Goal: Find specific page/section: Find specific page/section

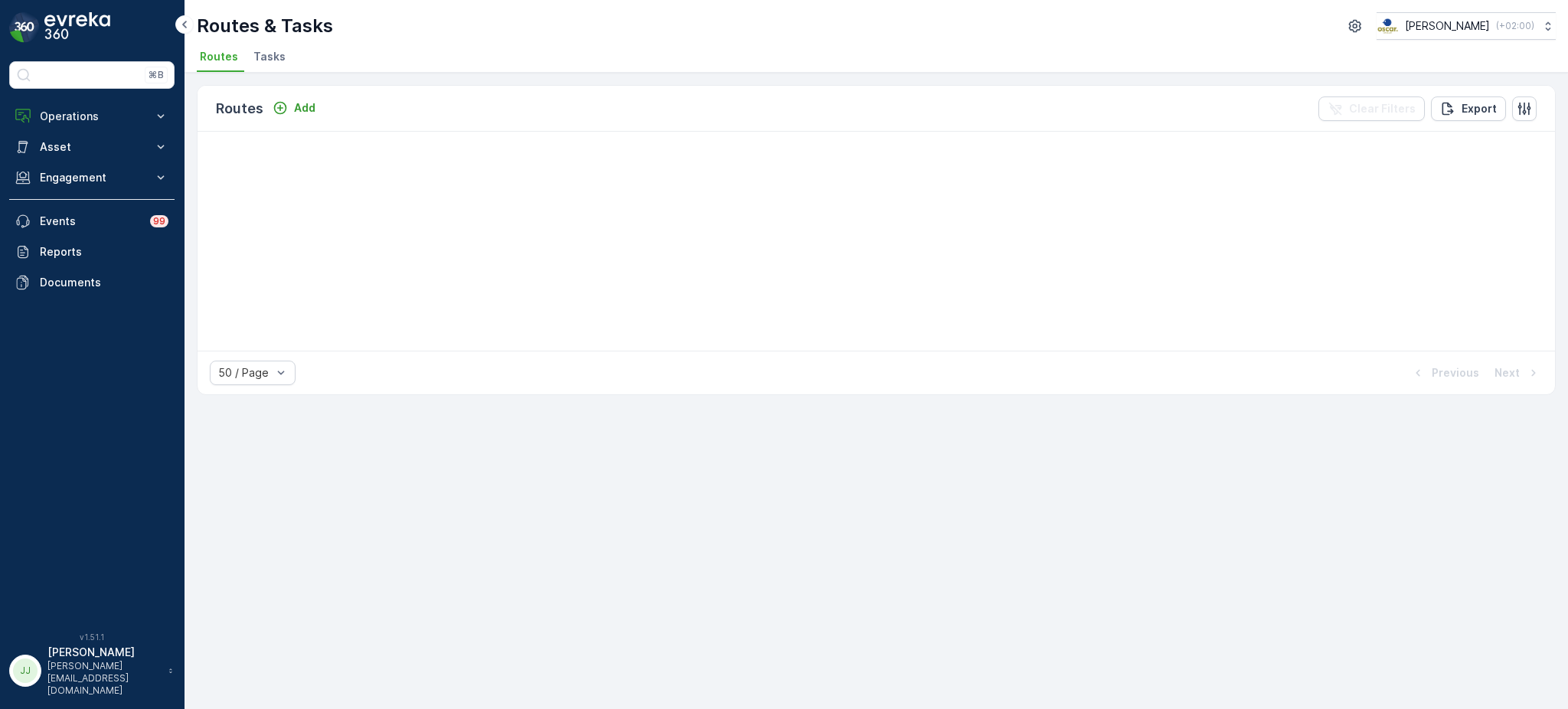
click at [111, 110] on p "Operations" at bounding box center [92, 116] width 104 height 16
click at [82, 181] on p "Routes & Tasks" at bounding box center [79, 185] width 79 height 16
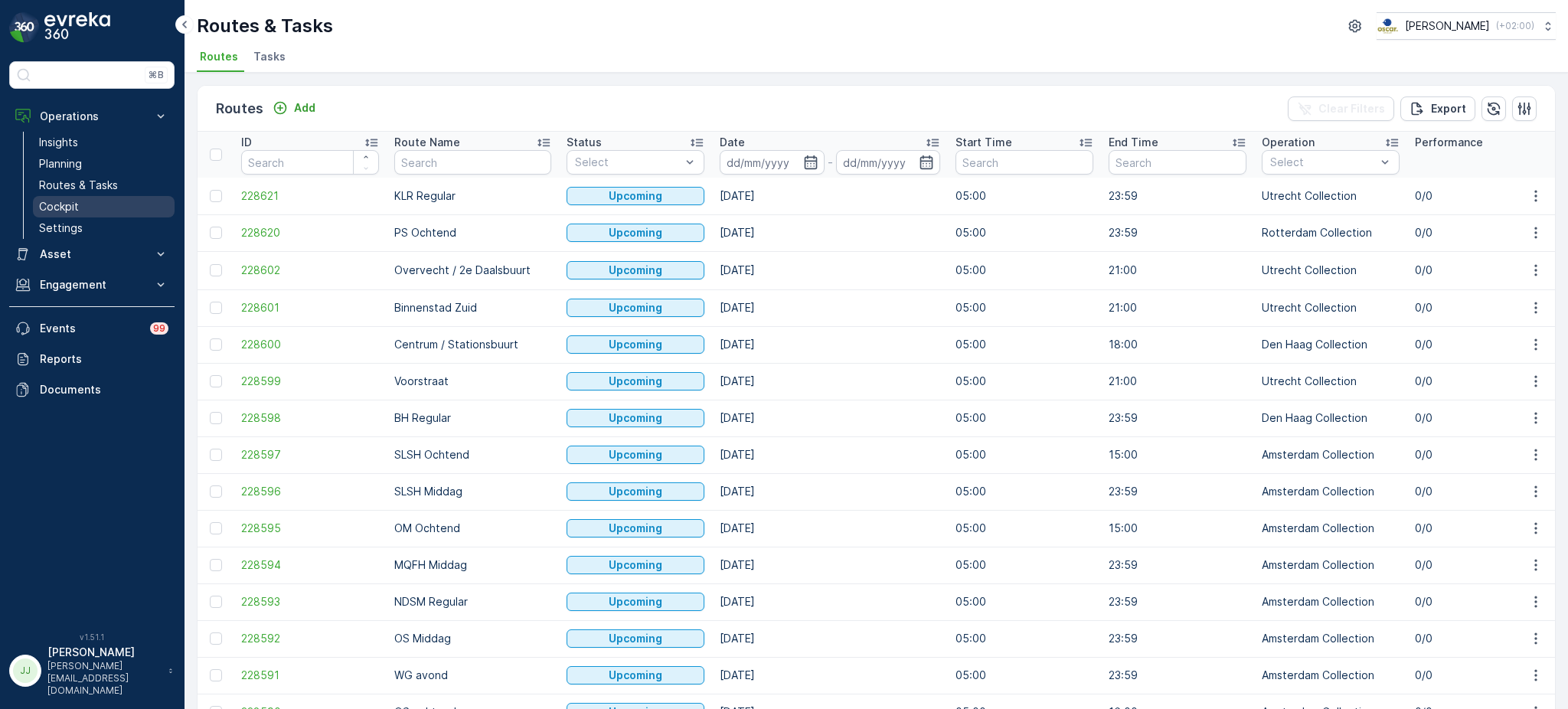
click at [95, 202] on link "Cockpit" at bounding box center [103, 206] width 142 height 21
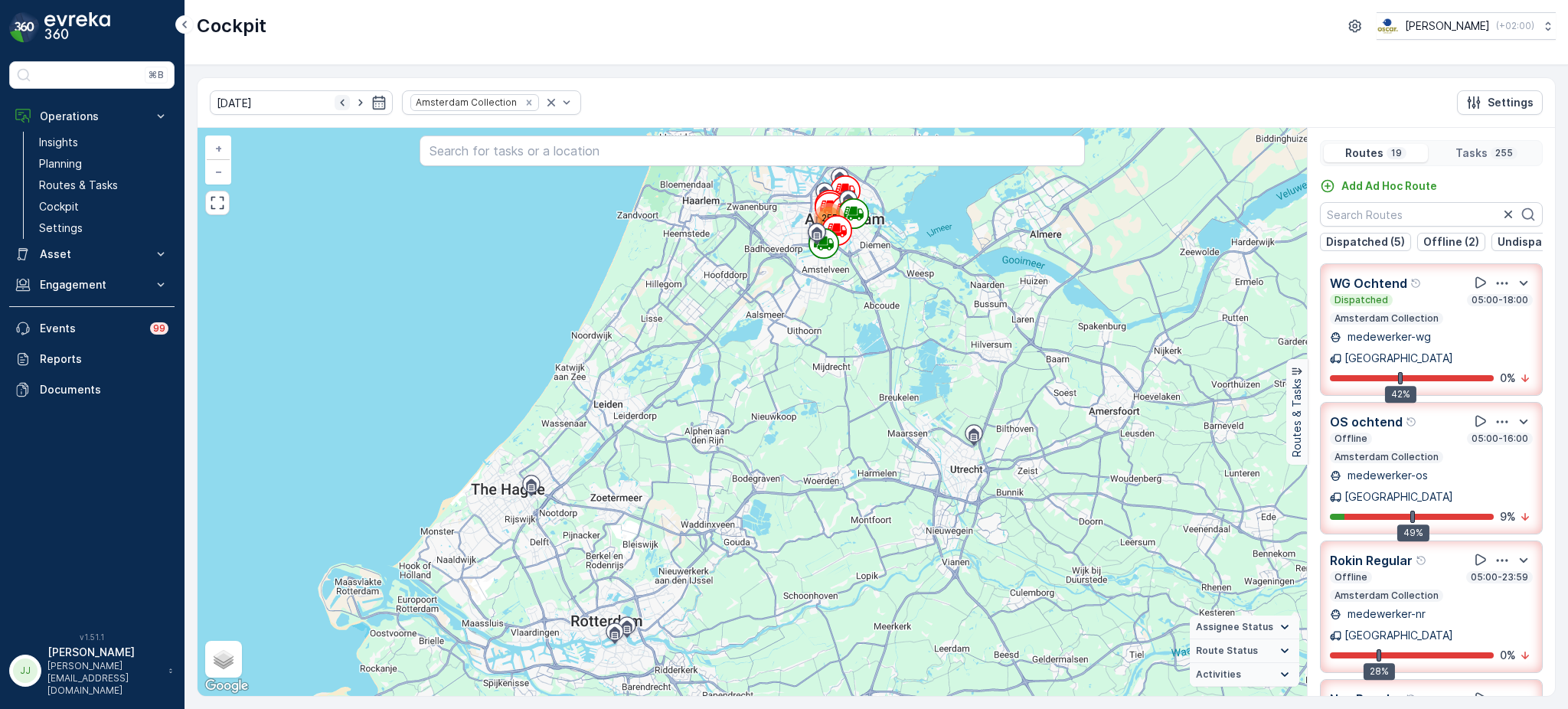
click at [335, 103] on icon "button" at bounding box center [342, 102] width 16 height 16
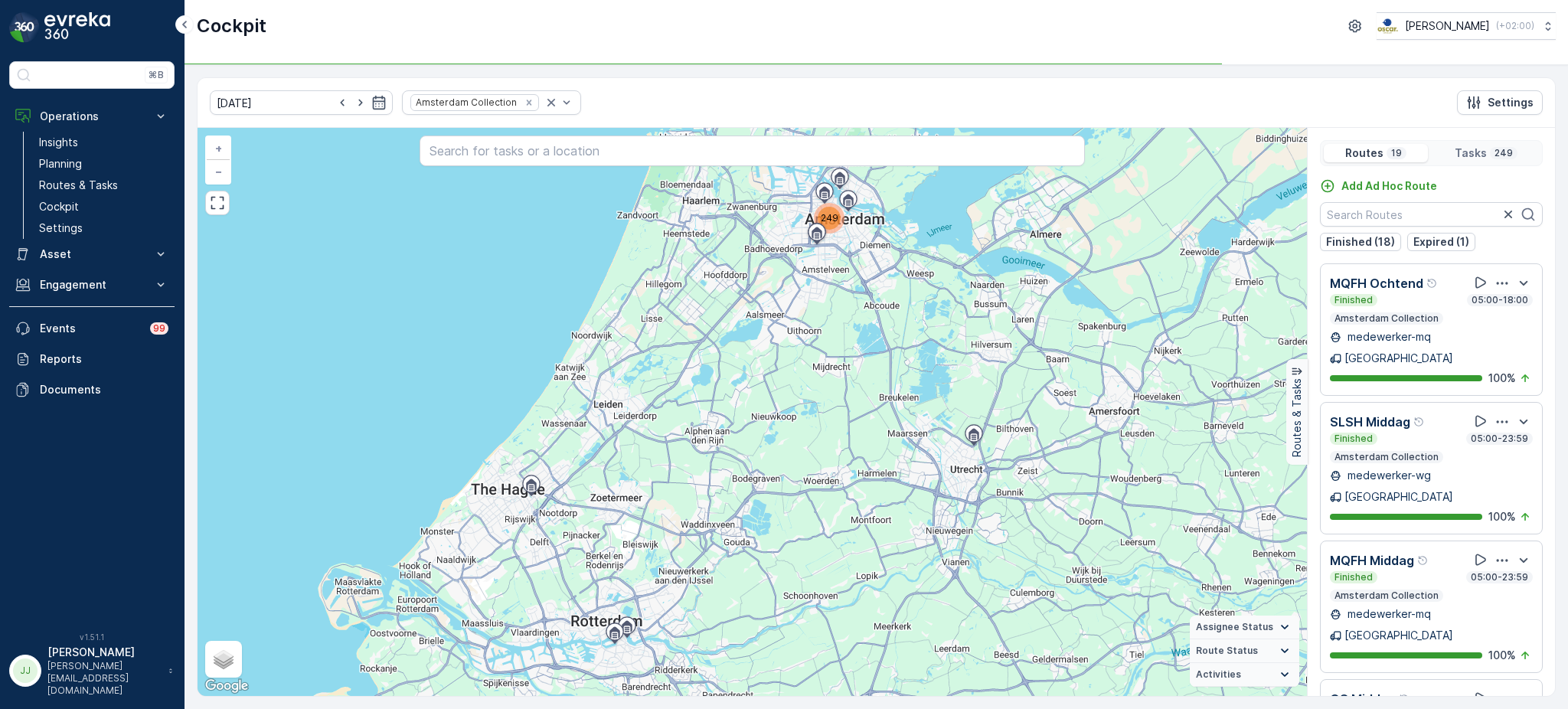
click at [335, 103] on icon "button" at bounding box center [342, 102] width 16 height 16
type input "[DATE]"
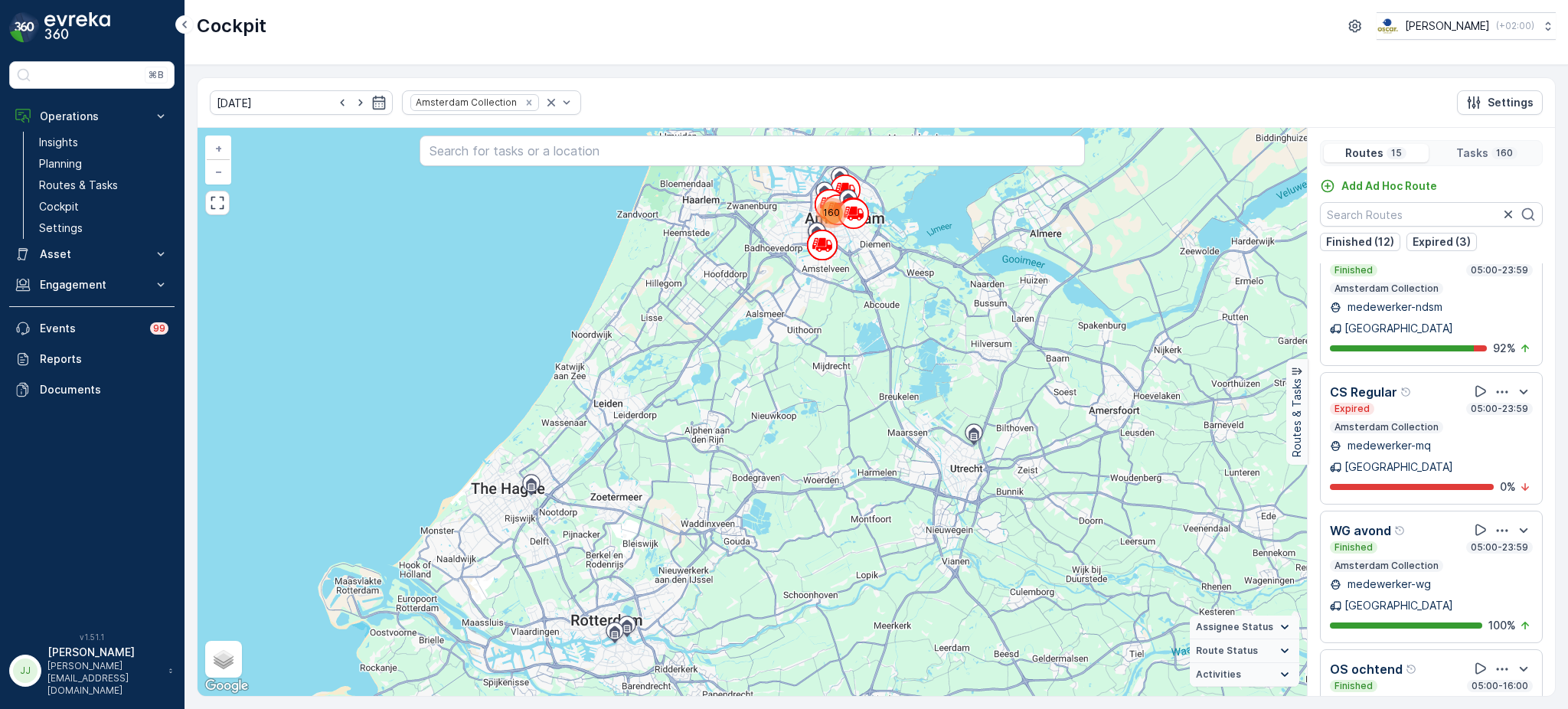
scroll to position [1147, 0]
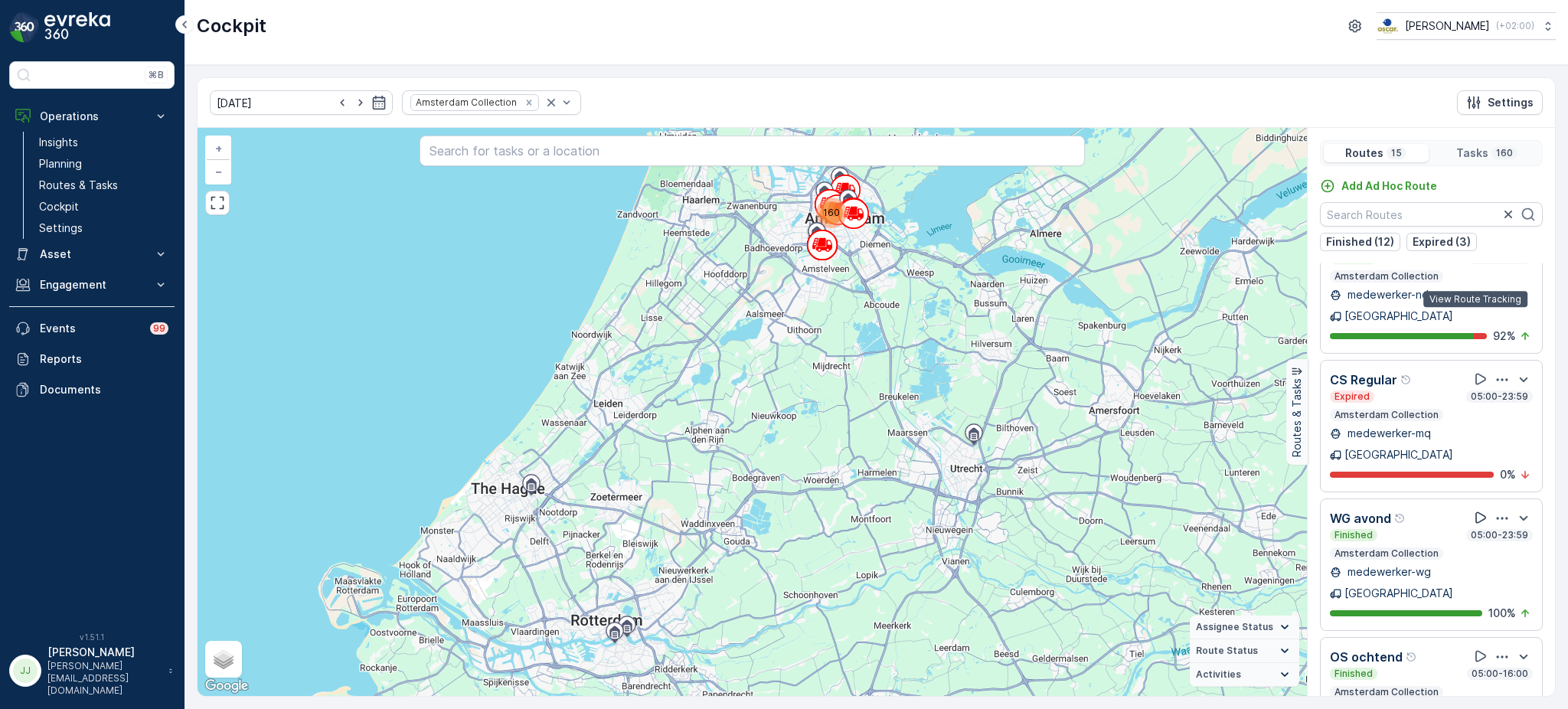
click at [1476, 512] on icon at bounding box center [1481, 518] width 11 height 12
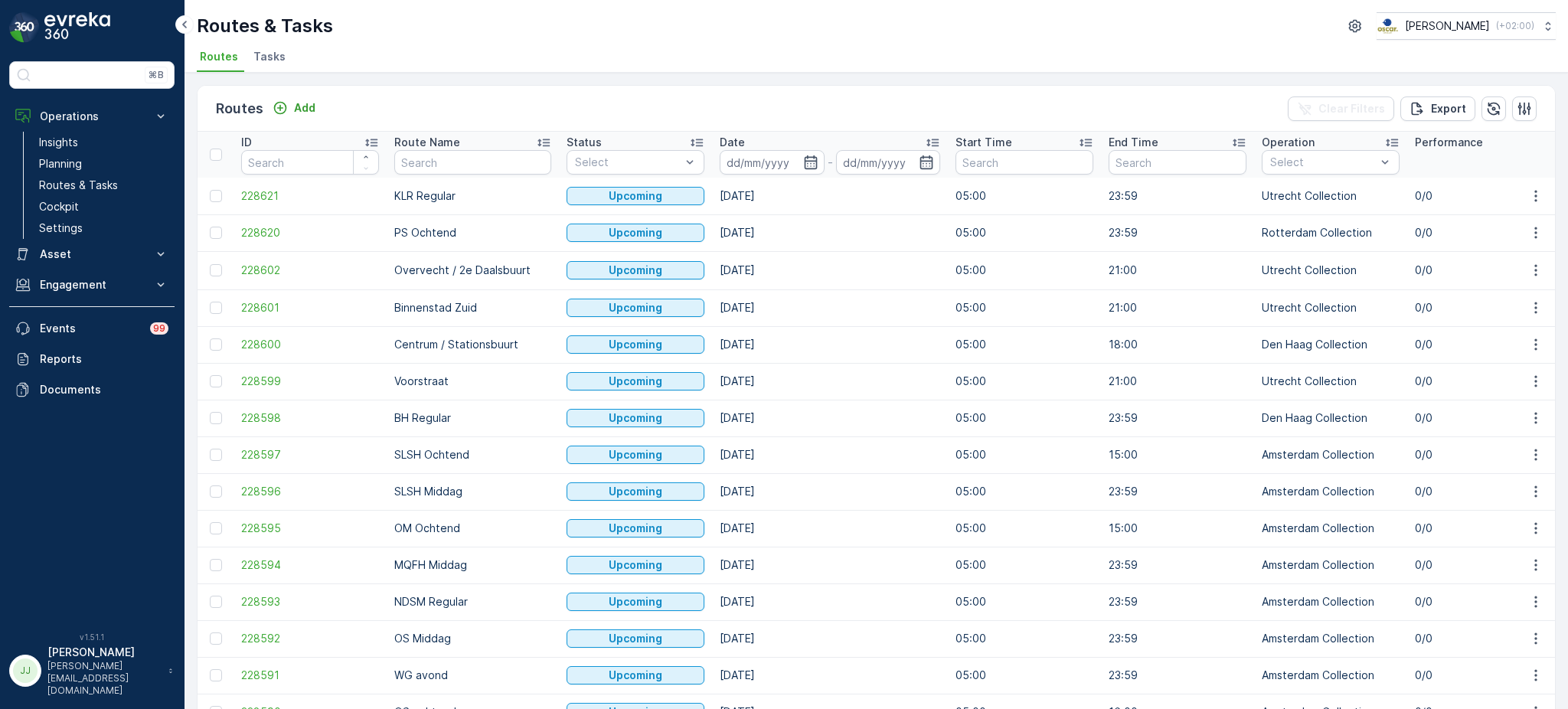
click at [480, 11] on div "Routes & Tasks [PERSON_NAME] ( +02:00 ) Routes Tasks" at bounding box center [876, 37] width 1383 height 73
